Goal: Task Accomplishment & Management: Use online tool/utility

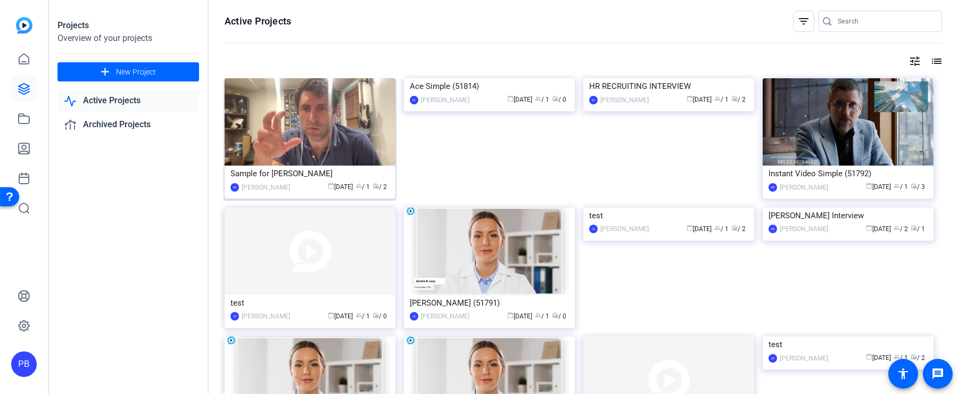
click at [335, 140] on img at bounding box center [310, 121] width 171 height 87
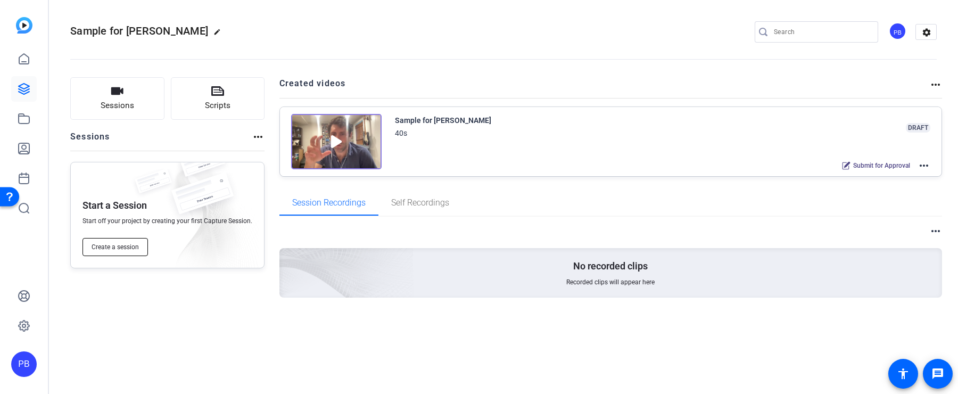
click at [128, 248] on span "Create a session" at bounding box center [115, 247] width 47 height 9
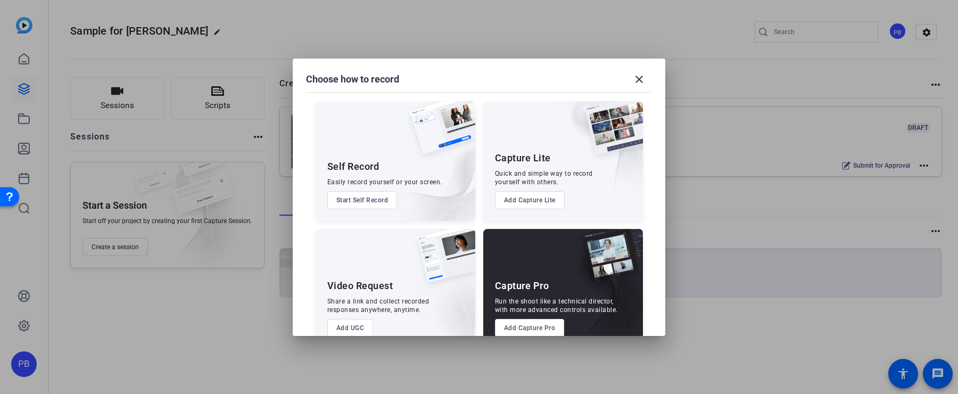
scroll to position [23, 0]
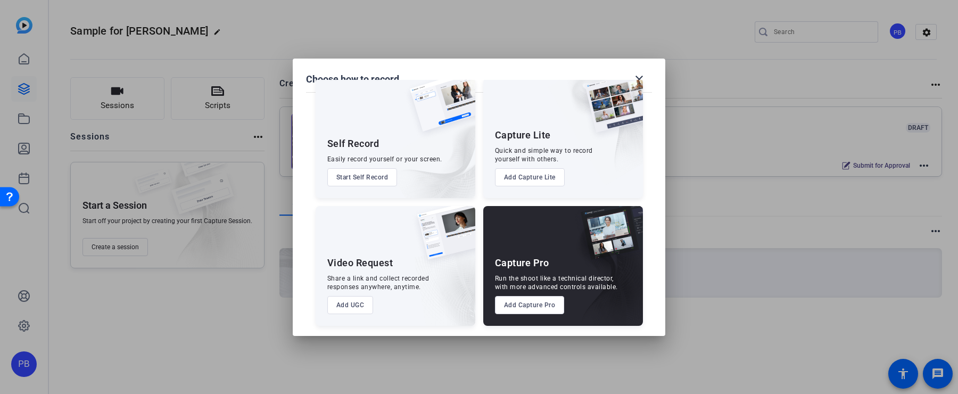
click at [365, 308] on button "Add UGC" at bounding box center [350, 305] width 46 height 18
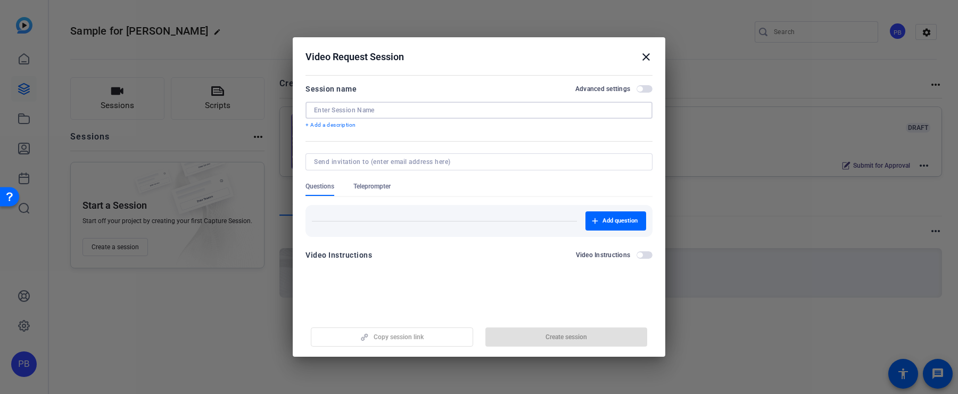
click at [362, 112] on input at bounding box center [479, 110] width 330 height 9
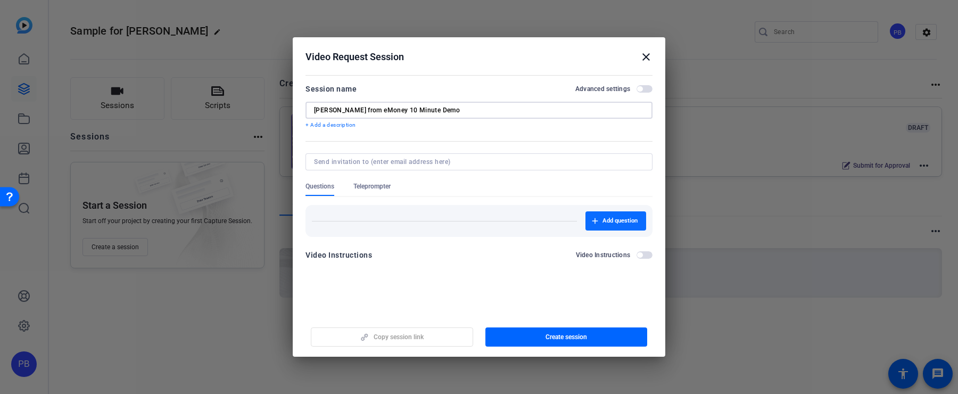
type input "[PERSON_NAME] from eMoney 10 Minute Demo"
click at [617, 219] on span "Add question" at bounding box center [620, 221] width 35 height 9
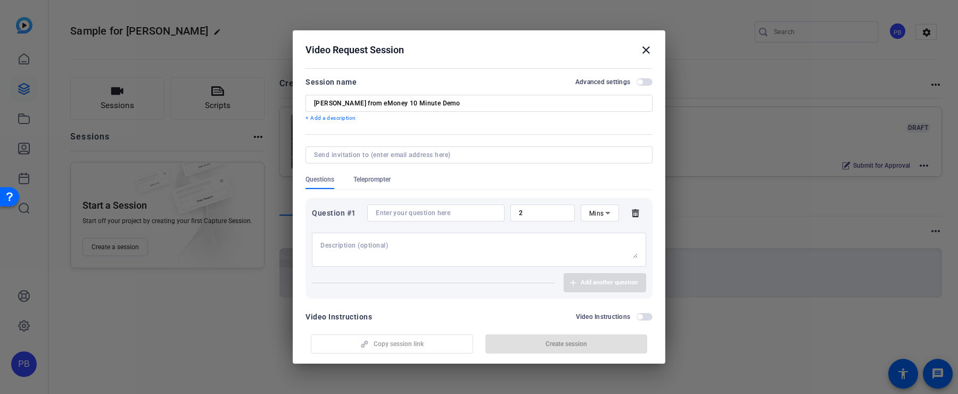
click at [464, 209] on input at bounding box center [436, 213] width 120 height 9
drag, startPoint x: 536, startPoint y: 211, endPoint x: 496, endPoint y: 211, distance: 39.9
click at [499, 211] on div "Question #1 2 Mins" at bounding box center [479, 212] width 334 height 17
type input "10"
click at [465, 217] on div at bounding box center [436, 212] width 120 height 17
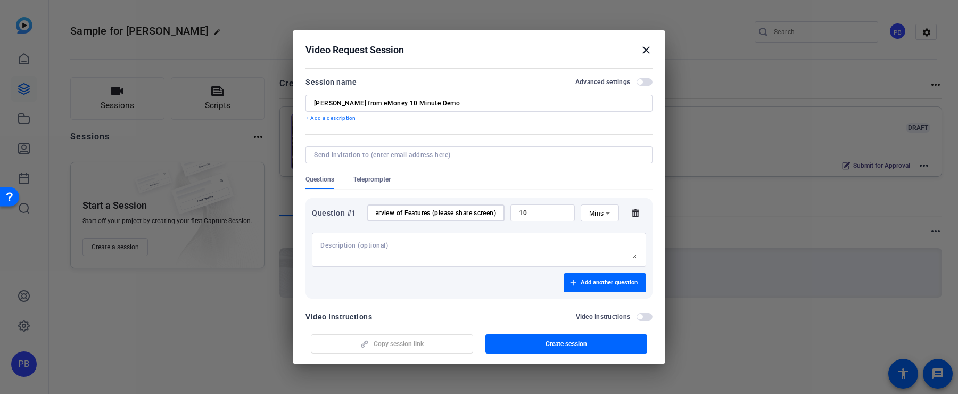
scroll to position [0, 11]
type input "Overview of Features (please share screen)"
click at [650, 317] on span "button" at bounding box center [645, 316] width 16 height 7
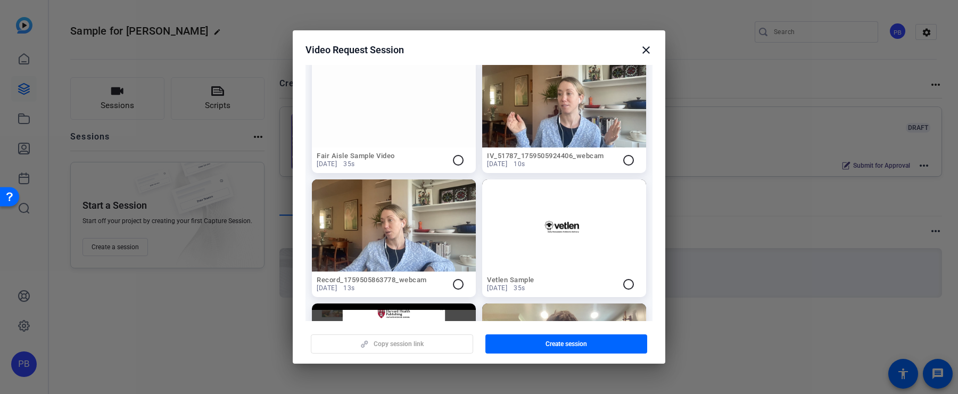
scroll to position [0, 0]
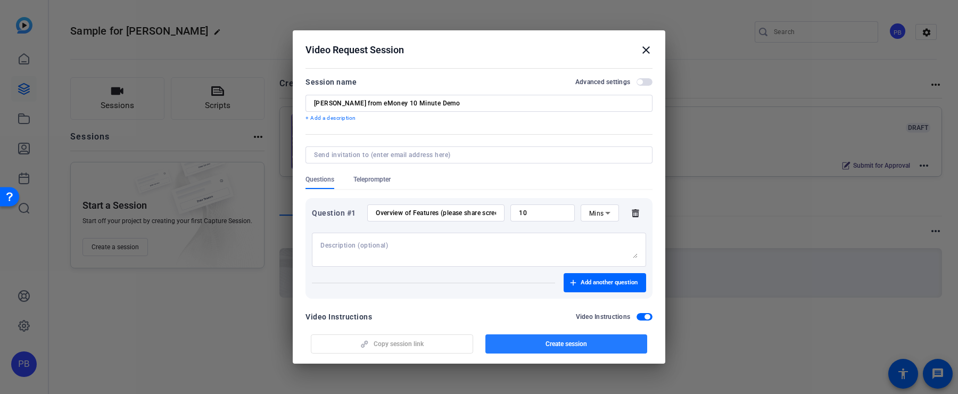
click at [550, 354] on span "button" at bounding box center [567, 344] width 162 height 26
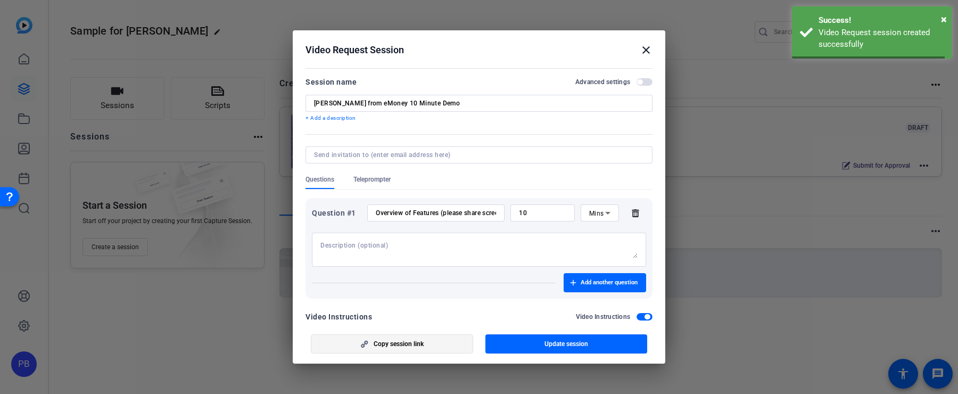
click at [463, 349] on span "button" at bounding box center [392, 344] width 161 height 26
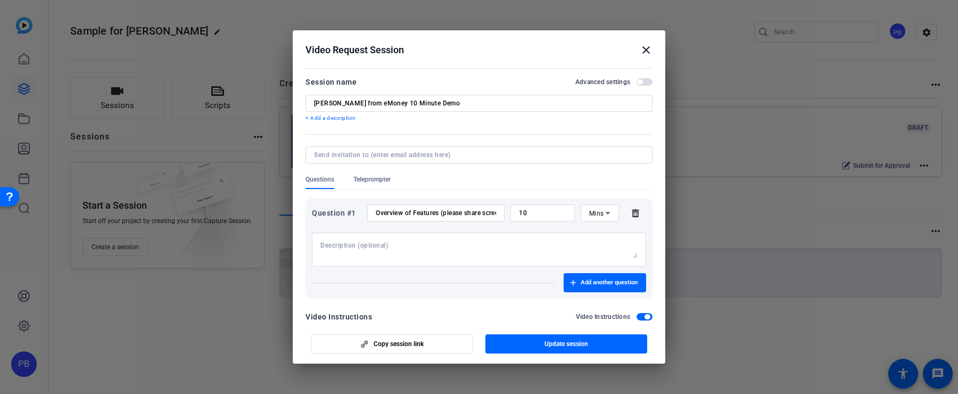
click at [650, 54] on mat-icon "close" at bounding box center [646, 50] width 13 height 13
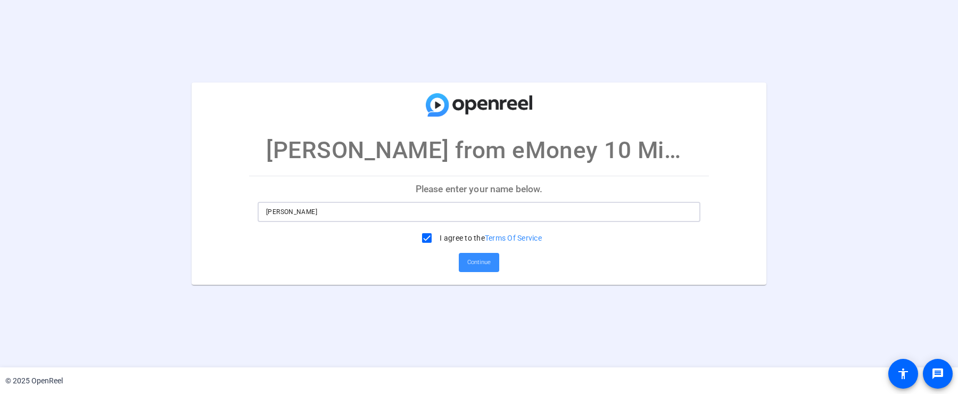
click at [520, 213] on input "Peter Bradt" at bounding box center [479, 212] width 426 height 13
click at [491, 258] on span at bounding box center [479, 263] width 40 height 26
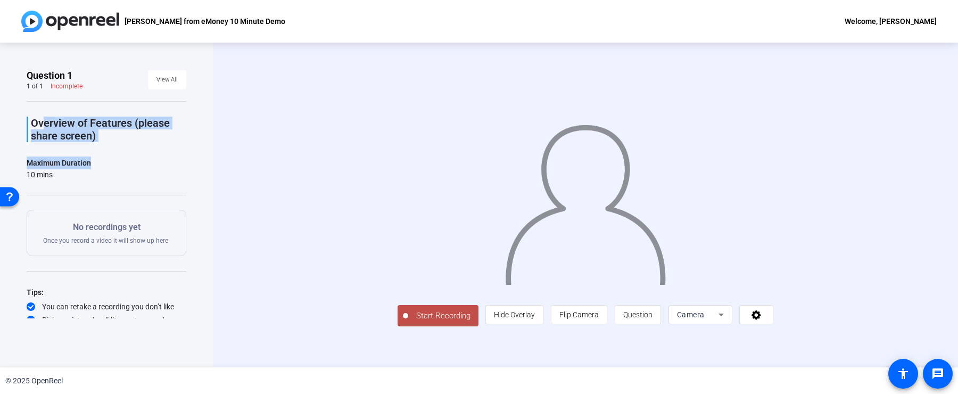
drag, startPoint x: 111, startPoint y: 163, endPoint x: 37, endPoint y: 124, distance: 83.6
click at [37, 124] on div "Overview of Features (please share screen) Maximum Duration 10 mins Start Recor…" at bounding box center [107, 219] width 160 height 237
click at [144, 181] on div "Overview of Features (please share screen) Maximum Duration 10 mins Start Recor…" at bounding box center [107, 219] width 160 height 237
click at [728, 321] on icon at bounding box center [721, 314] width 13 height 13
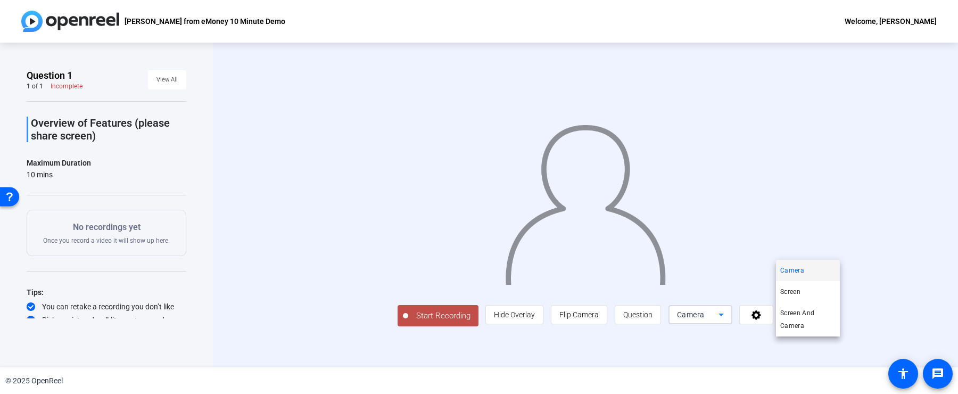
click at [362, 347] on div at bounding box center [479, 197] width 958 height 394
click at [408, 322] on span "Start Recording" at bounding box center [443, 316] width 70 height 12
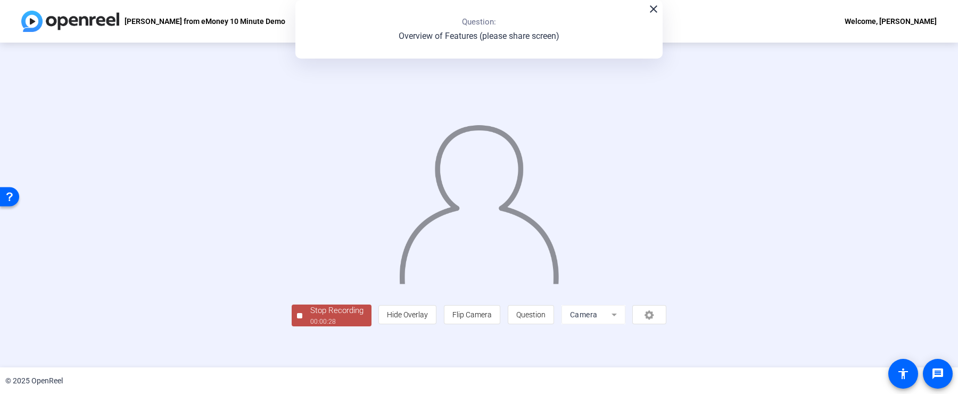
click at [310, 317] on div "Stop Recording" at bounding box center [336, 311] width 53 height 12
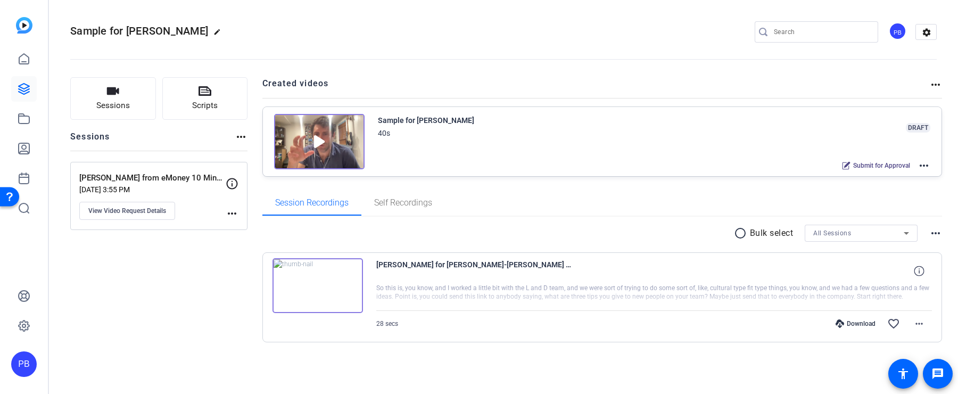
click at [924, 159] on mat-icon "more_horiz" at bounding box center [924, 165] width 13 height 13
click at [908, 175] on span "Edit in Creator" at bounding box center [886, 177] width 74 height 13
click at [28, 121] on icon at bounding box center [24, 118] width 13 height 13
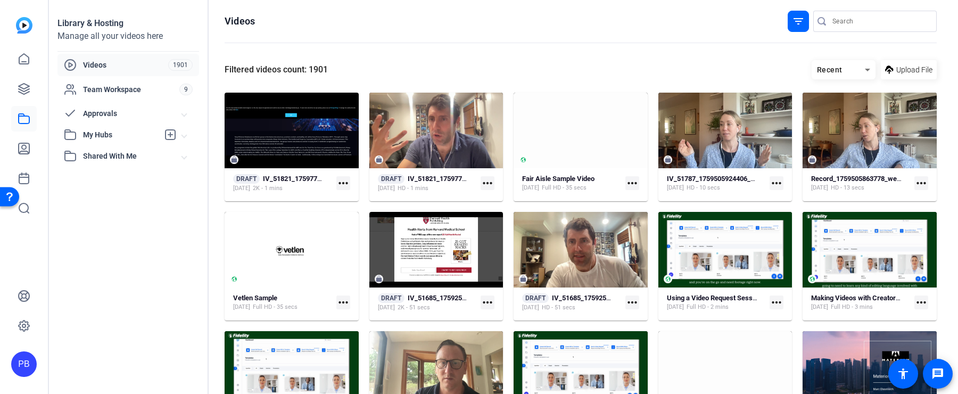
click at [141, 111] on span "Approvals" at bounding box center [132, 113] width 99 height 11
click at [138, 131] on link "Submitted for Approval 2" at bounding box center [131, 137] width 135 height 21
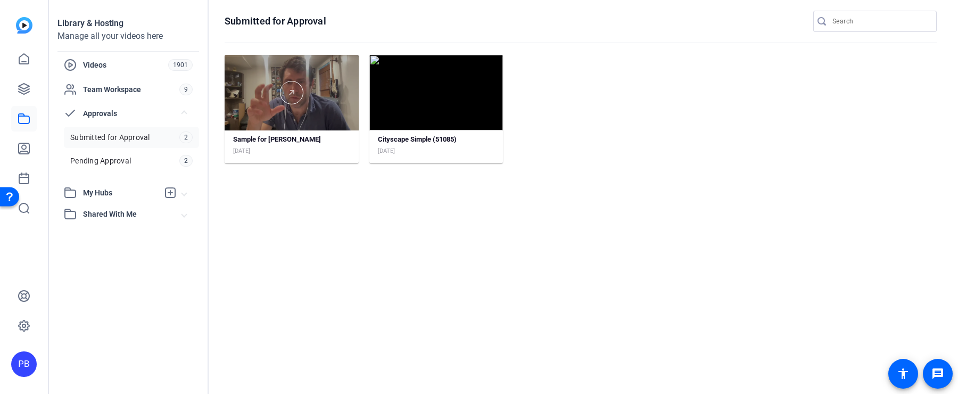
click at [327, 121] on div at bounding box center [292, 93] width 134 height 76
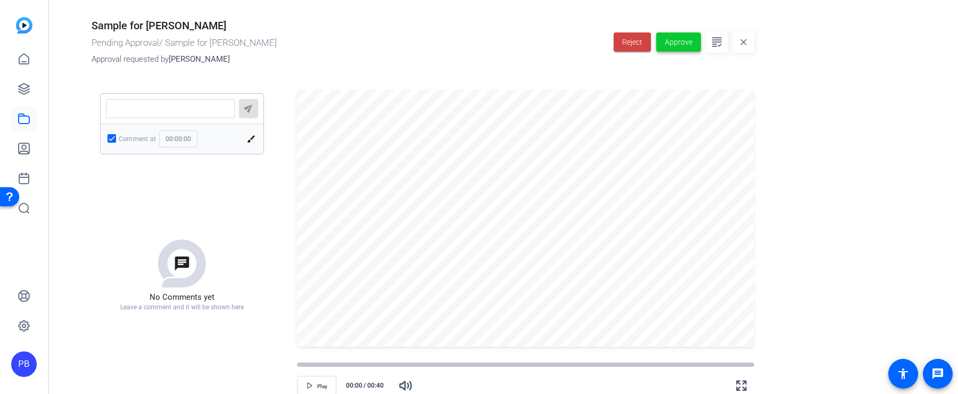
click at [684, 48] on span "button" at bounding box center [679, 42] width 45 height 26
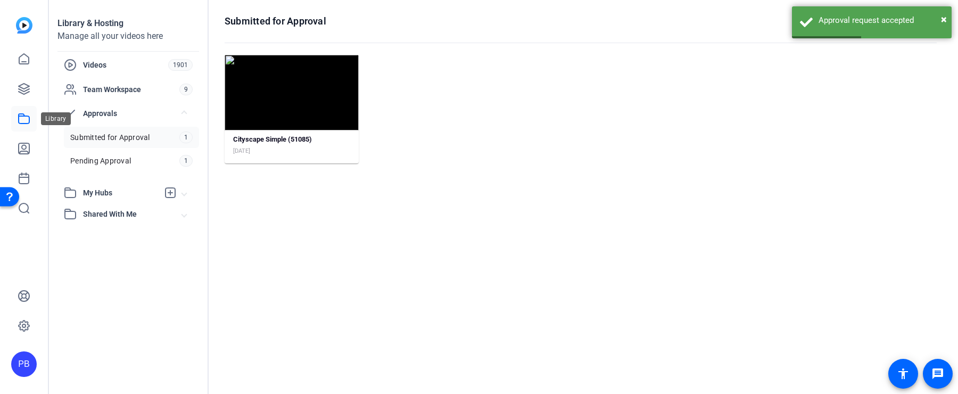
click at [23, 125] on icon at bounding box center [24, 118] width 13 height 13
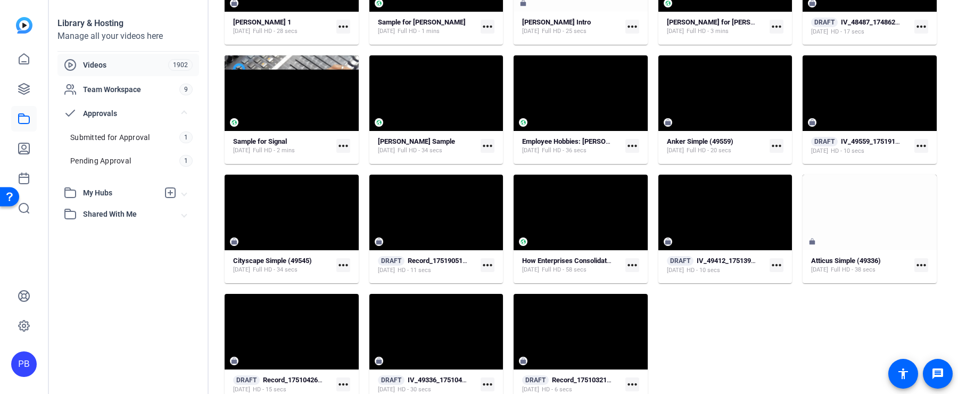
scroll to position [935, 0]
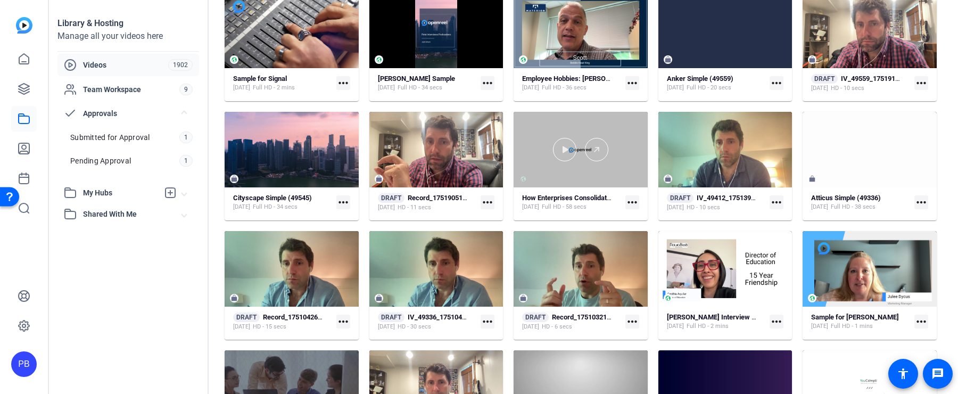
click at [599, 186] on div at bounding box center [581, 150] width 134 height 76
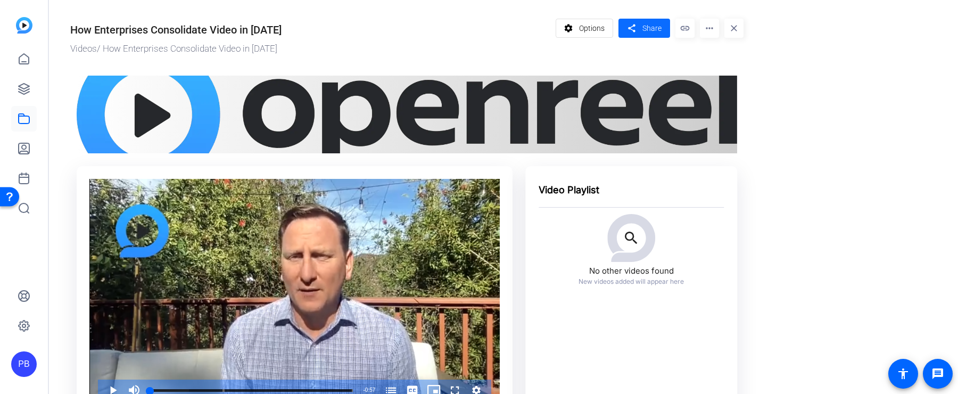
click at [641, 30] on span at bounding box center [645, 28] width 52 height 26
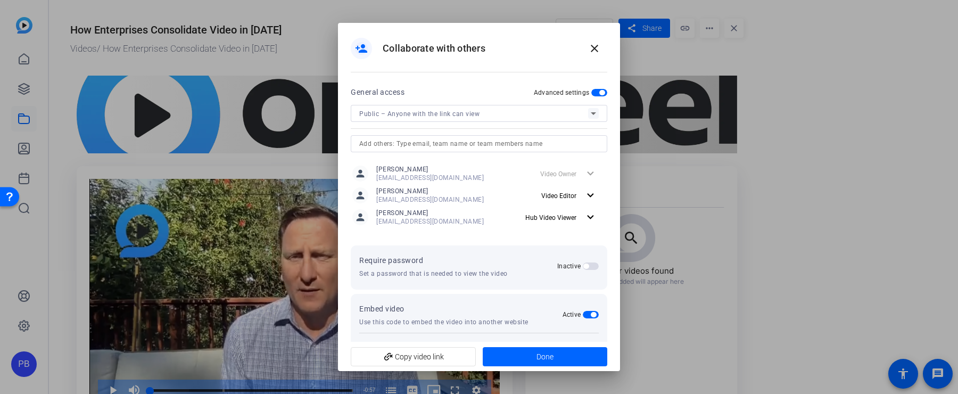
type textarea "<iframe width="100%" height="100%" src="[URL][DOMAIN_NAME]" title="OpenReel Vid…"
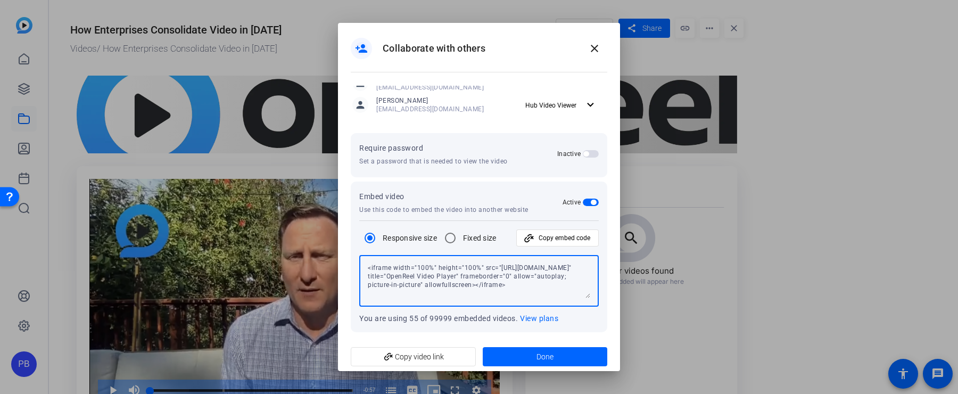
scroll to position [8, 0]
drag, startPoint x: 368, startPoint y: 267, endPoint x: 576, endPoint y: 305, distance: 210.5
click at [576, 305] on div "<iframe width="100%" height="100%" src="[URL][DOMAIN_NAME]" title="OpenReel Vid…" at bounding box center [479, 281] width 223 height 52
click at [602, 43] on span at bounding box center [595, 49] width 26 height 26
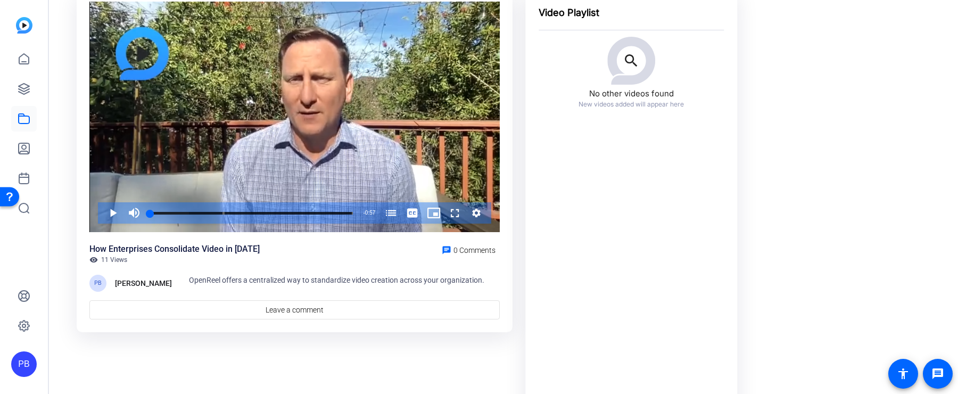
scroll to position [0, 0]
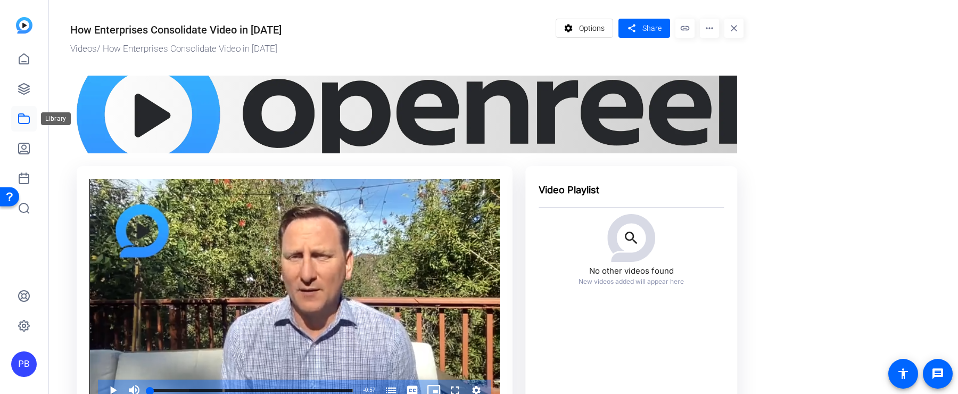
click at [24, 121] on icon at bounding box center [24, 118] width 13 height 13
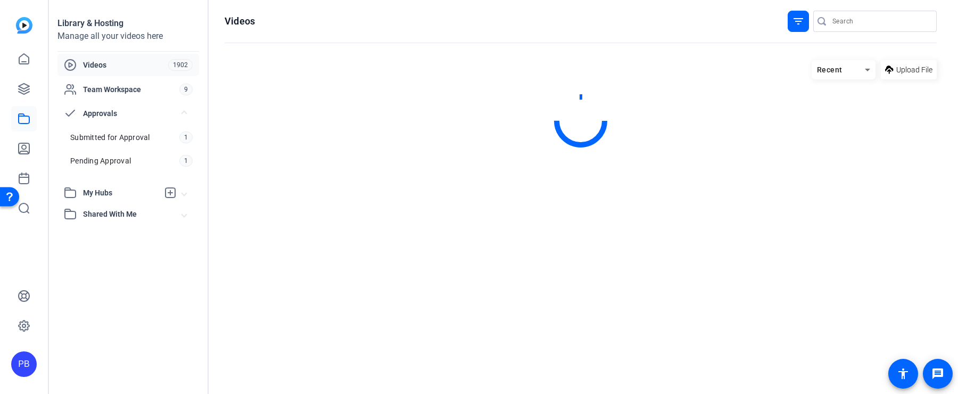
click at [114, 188] on span "My Hubs" at bounding box center [121, 192] width 76 height 11
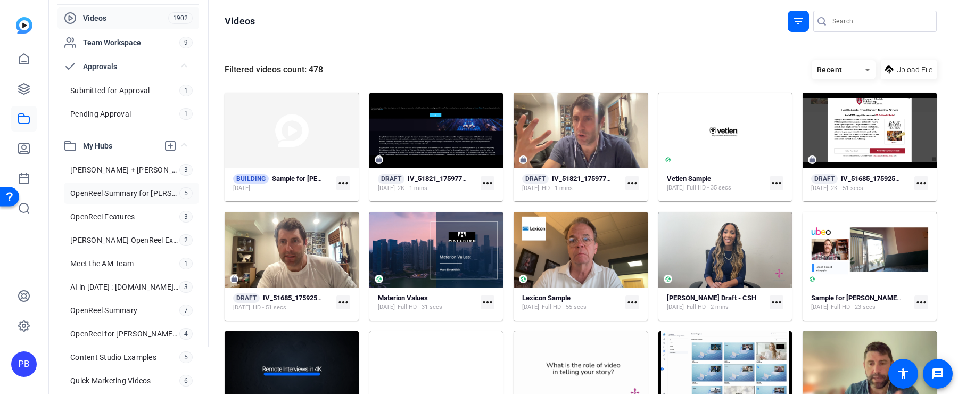
scroll to position [52, 0]
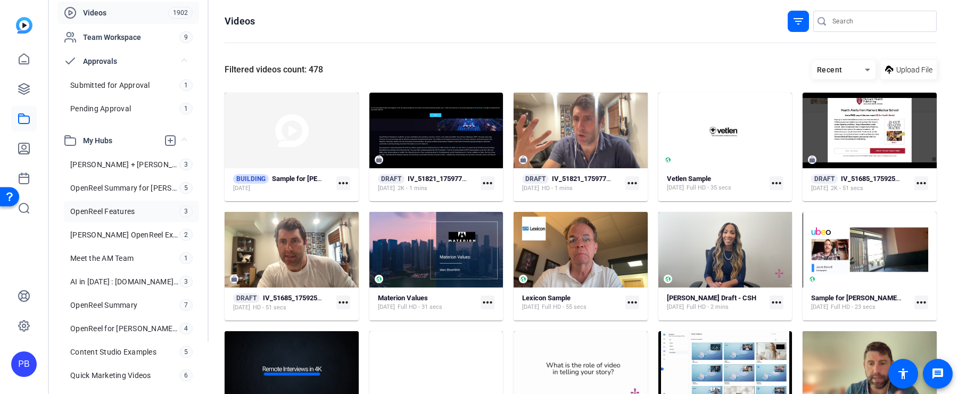
click at [143, 212] on link "OpenReel Features 3" at bounding box center [131, 211] width 135 height 21
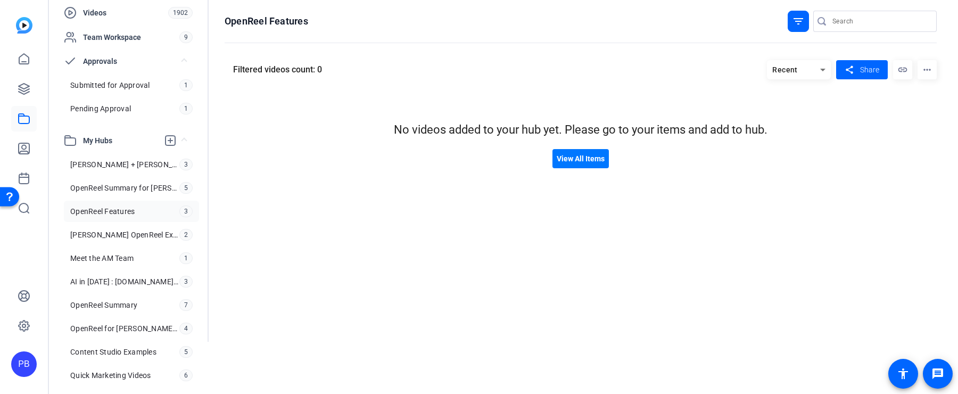
click at [806, 27] on div "filter_list" at bounding box center [798, 21] width 21 height 21
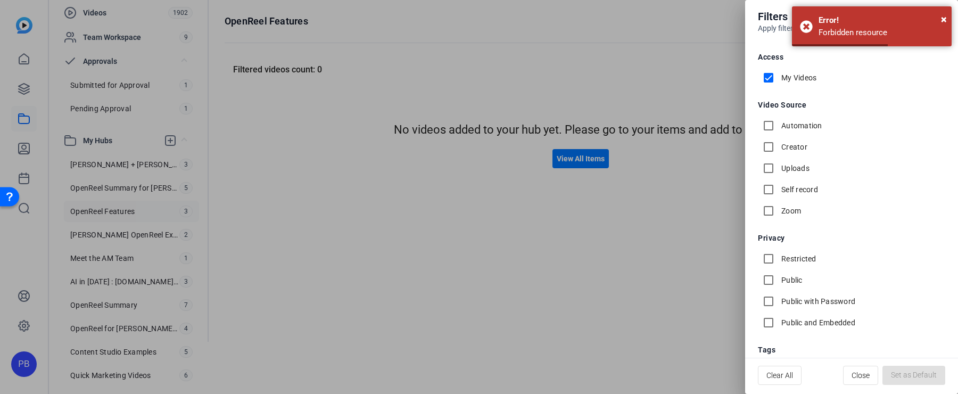
click at [768, 81] on input "My Videos" at bounding box center [768, 77] width 21 height 21
checkbox input "false"
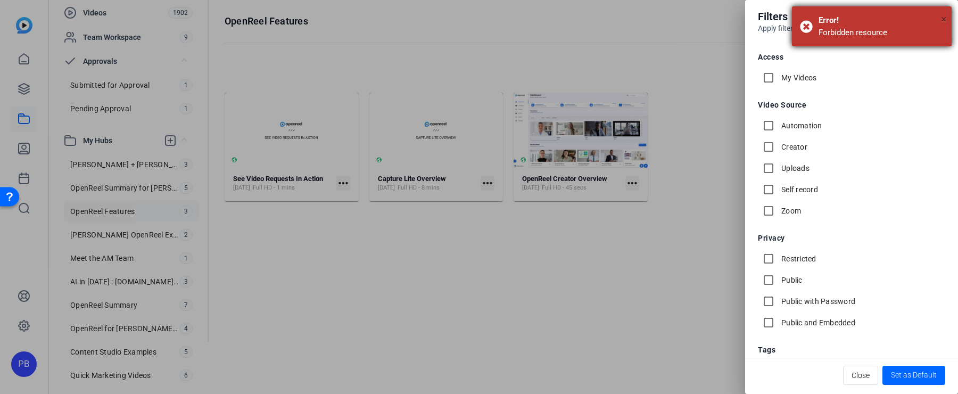
click at [946, 20] on span "×" at bounding box center [944, 19] width 6 height 13
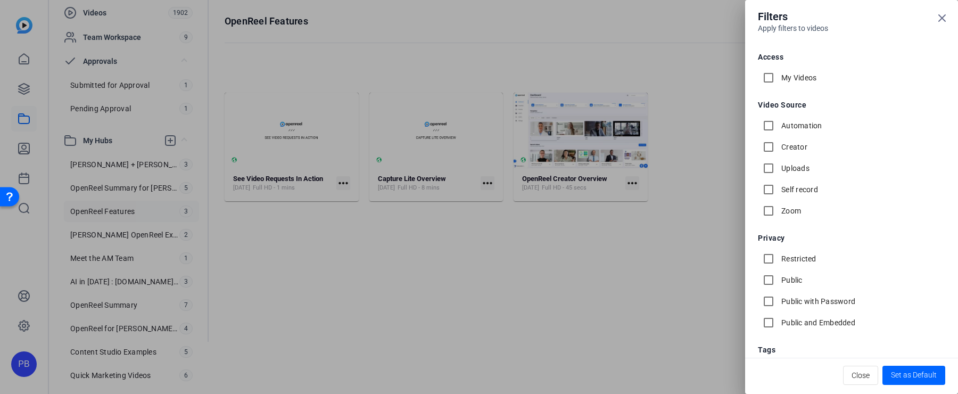
click at [307, 251] on div at bounding box center [479, 197] width 958 height 394
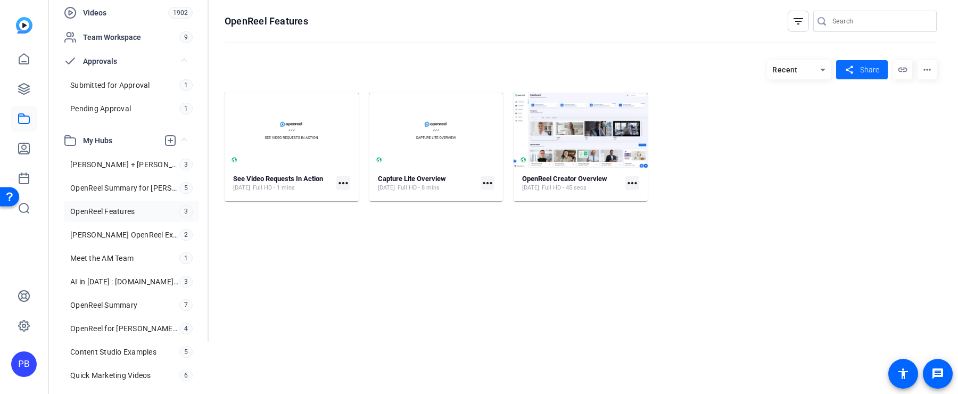
click at [868, 72] on span "Share" at bounding box center [869, 69] width 19 height 11
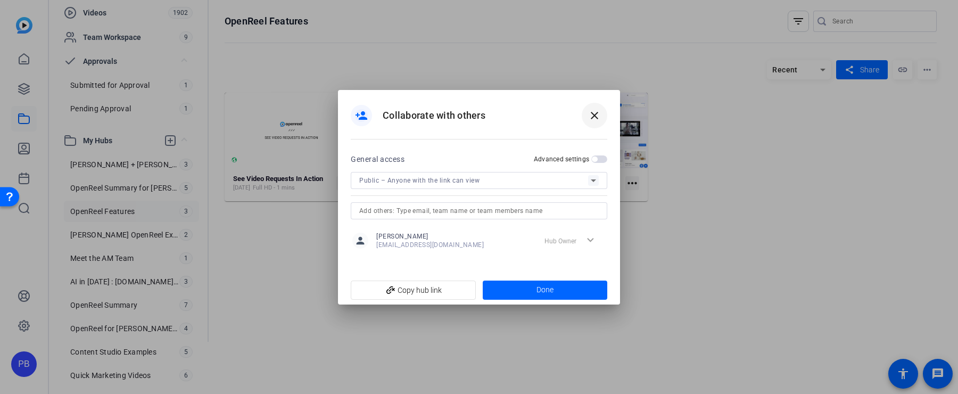
click at [602, 122] on span at bounding box center [595, 116] width 26 height 26
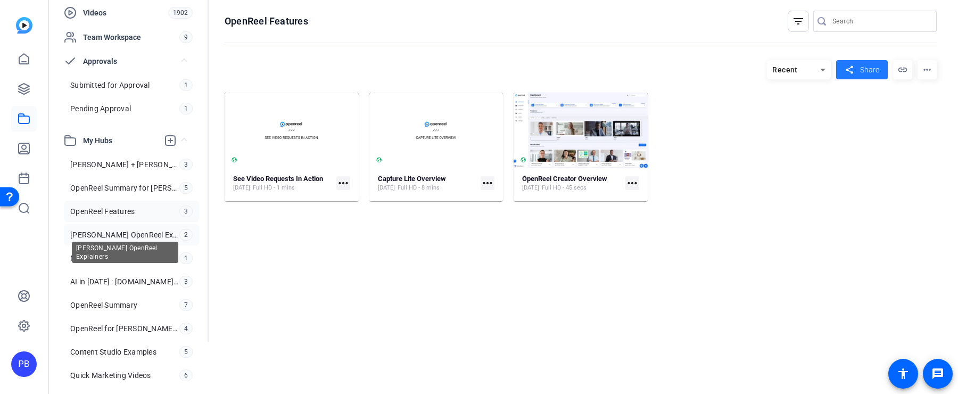
click at [151, 234] on span "[PERSON_NAME] OpenReel Explainers" at bounding box center [124, 234] width 109 height 11
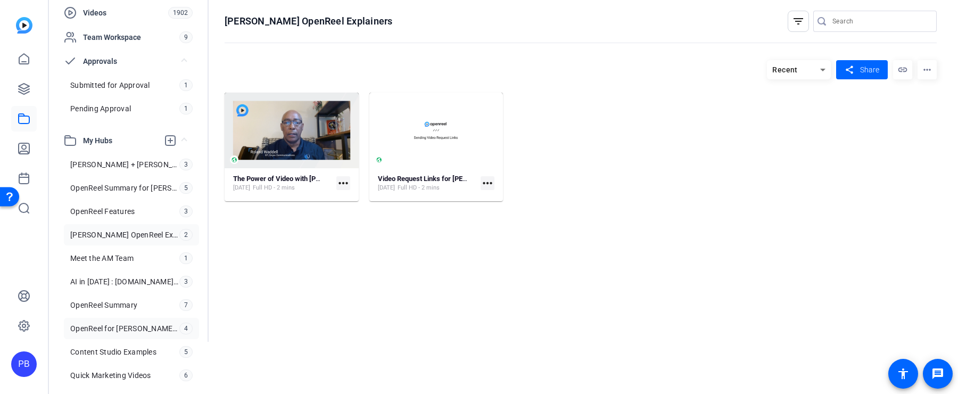
scroll to position [72, 0]
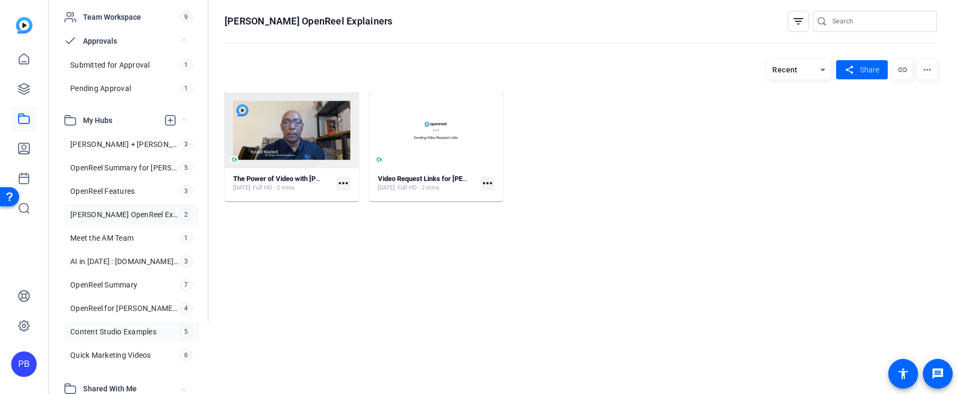
click at [140, 329] on span "Content Studio Examples" at bounding box center [113, 331] width 86 height 11
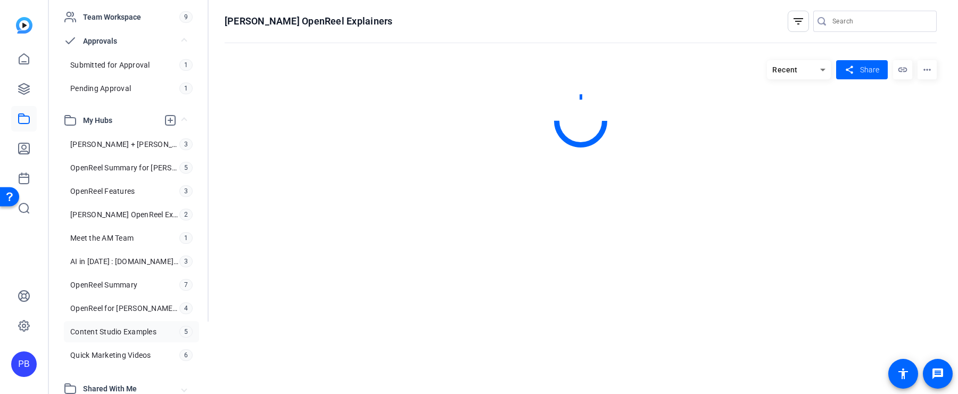
scroll to position [72, 0]
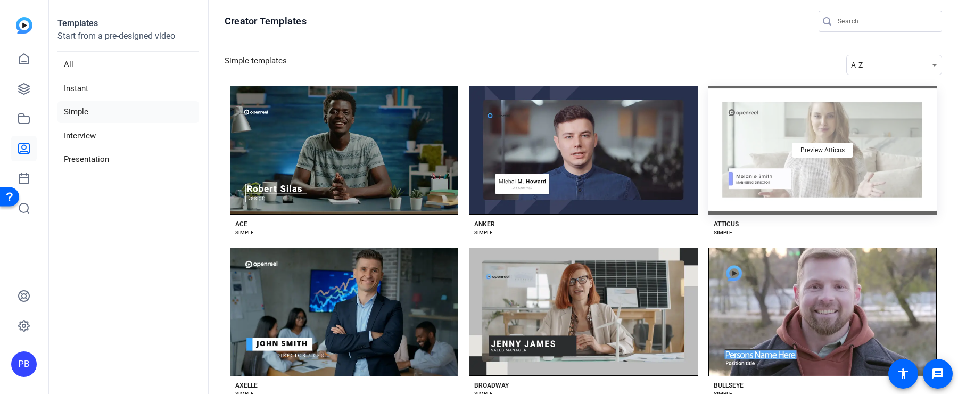
scroll to position [204, 0]
